Goal: Task Accomplishment & Management: Manage account settings

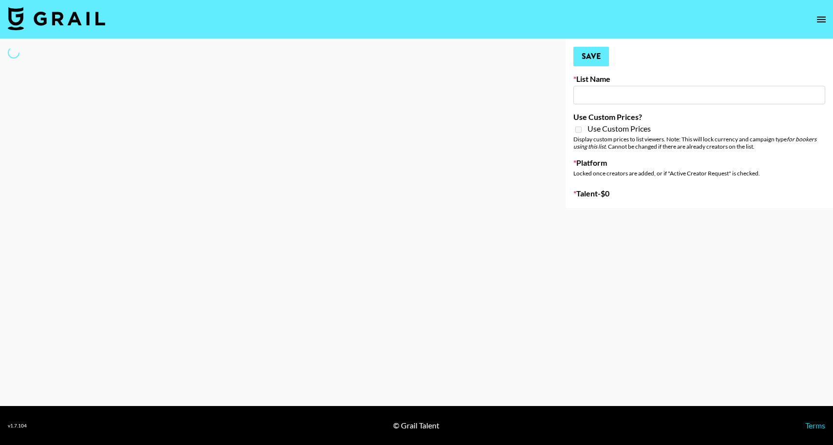
click at [595, 97] on input at bounding box center [699, 95] width 252 height 19
click at [589, 52] on button "Save" at bounding box center [591, 56] width 36 height 19
click at [591, 54] on button "Save" at bounding box center [591, 56] width 36 height 19
type input "Butcher Box ([DATE])"
checkbox input "true"
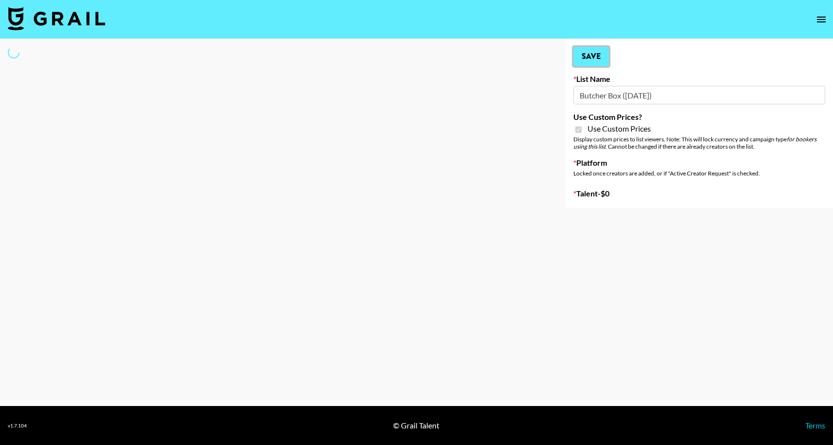
select select "Brand"
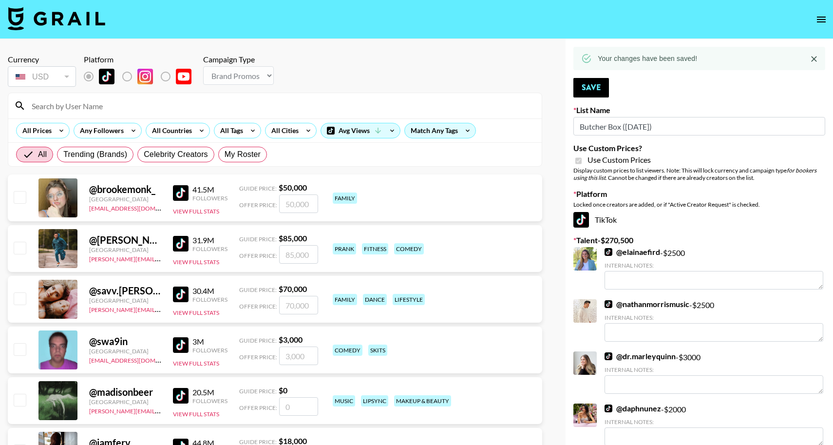
click at [116, 105] on input at bounding box center [281, 106] width 510 height 16
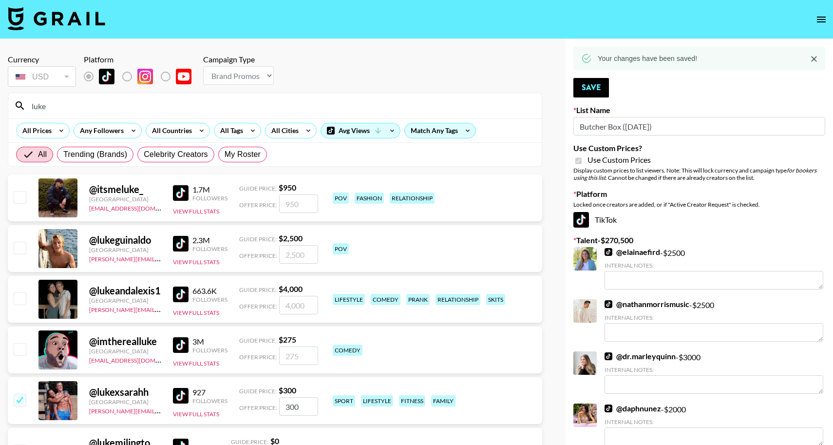
type input "luke"
click at [19, 301] on input "checkbox" at bounding box center [20, 298] width 12 height 12
checkbox input "true"
type input "4000"
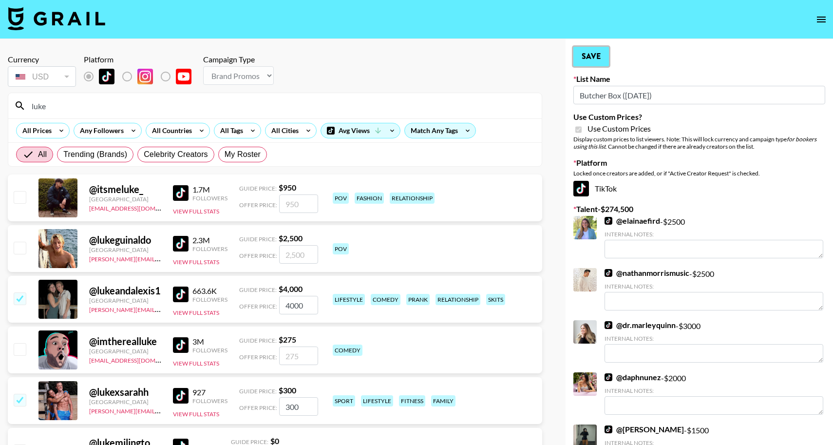
click at [589, 58] on button "Save" at bounding box center [591, 56] width 36 height 19
